Goal: Find specific page/section: Find specific page/section

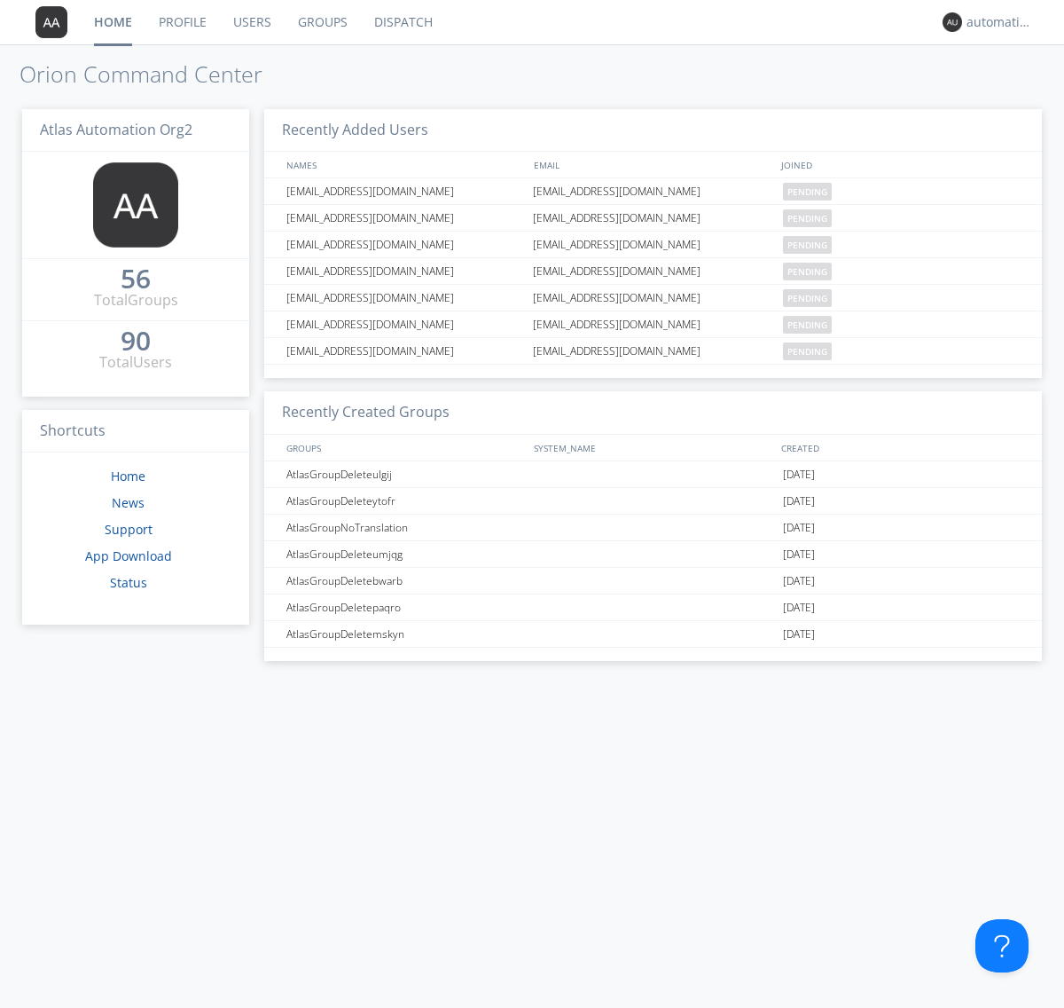
click at [402, 22] on link "Dispatch" at bounding box center [403, 22] width 85 height 44
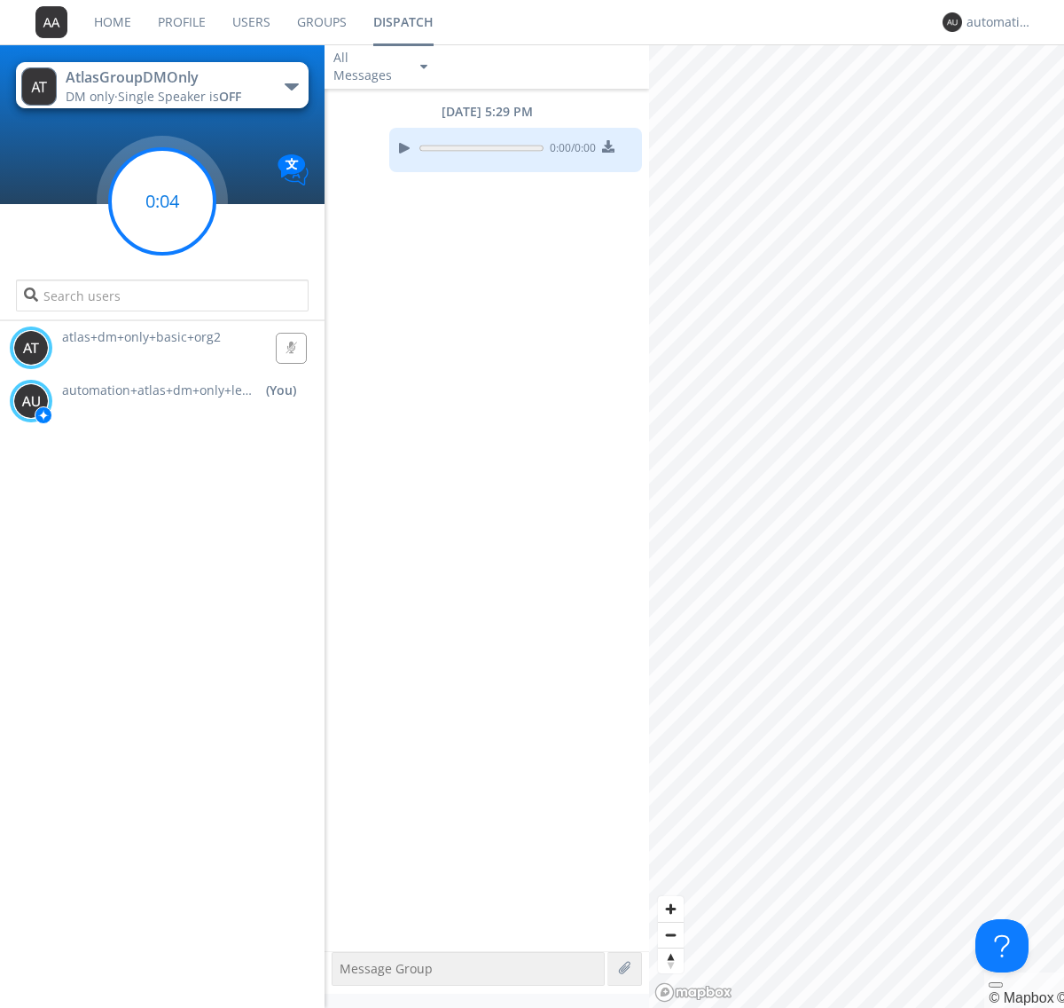
click at [162, 201] on g at bounding box center [162, 201] width 105 height 105
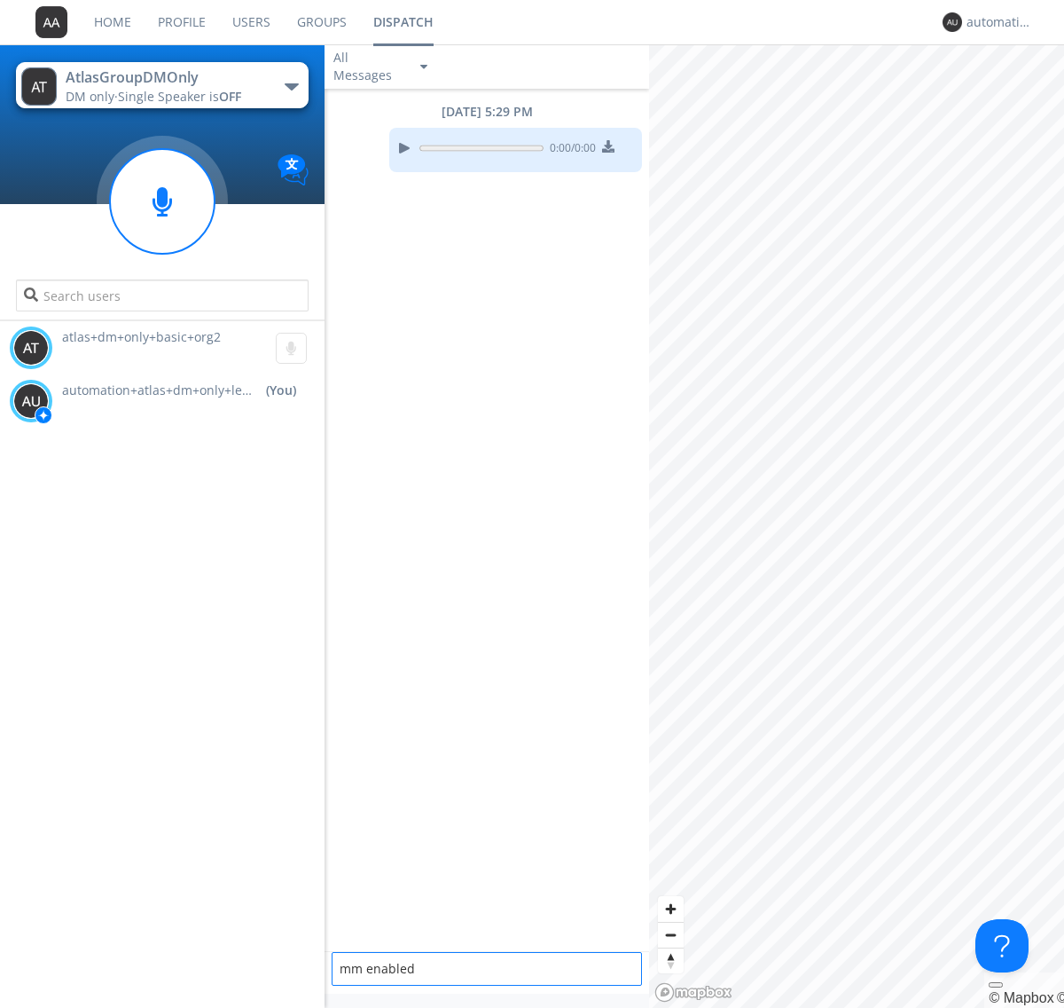
type textarea "mm enabled"
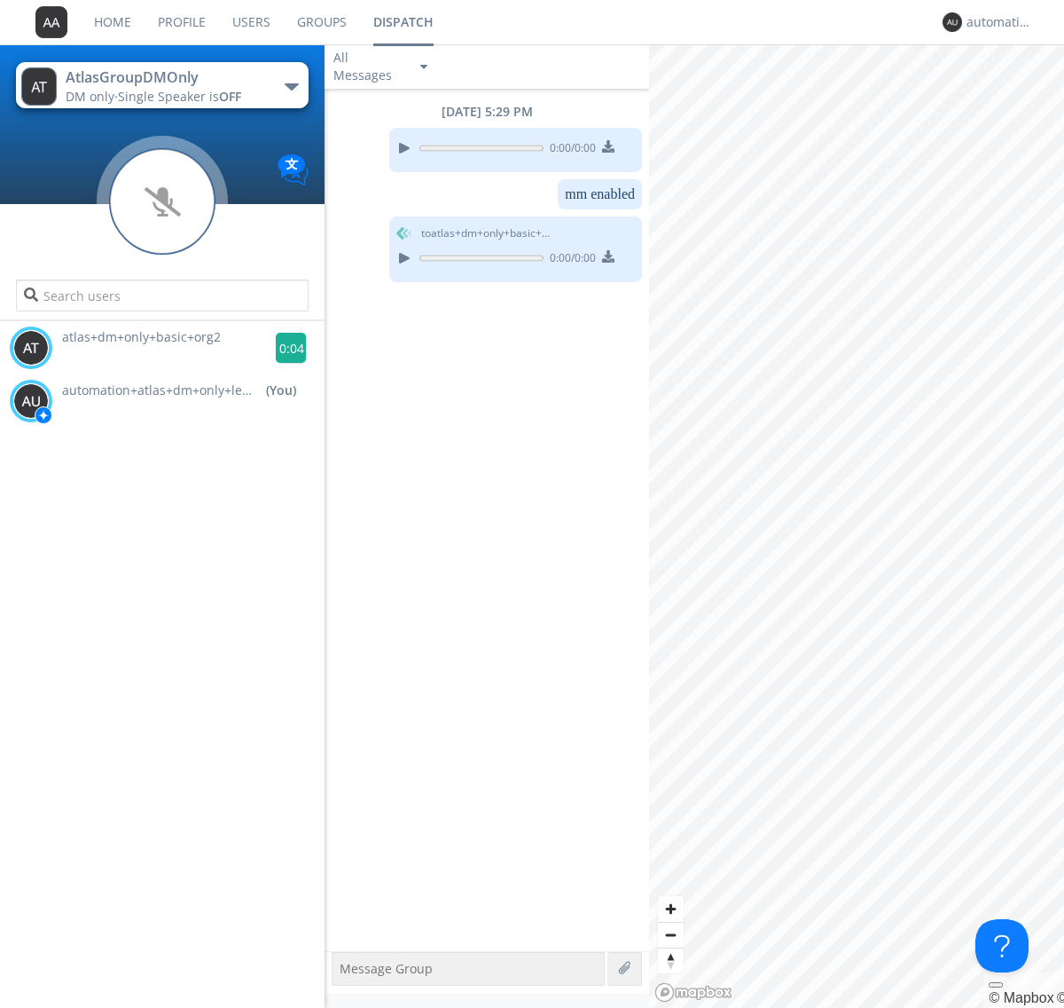
click at [284, 348] on g at bounding box center [291, 348] width 31 height 31
click at [995, 22] on div "automation+atlas+dm+only+lead+org2" at bounding box center [1000, 22] width 67 height 18
